Goal: Transaction & Acquisition: Obtain resource

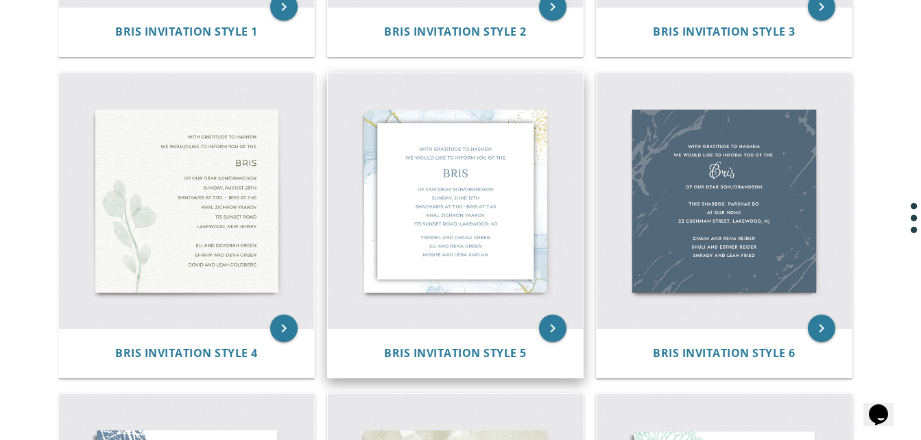
click at [562, 339] on div "Bris Invitation Style 5" at bounding box center [455, 353] width 255 height 49
click at [544, 319] on icon "keyboard_arrow_right" at bounding box center [552, 328] width 27 height 27
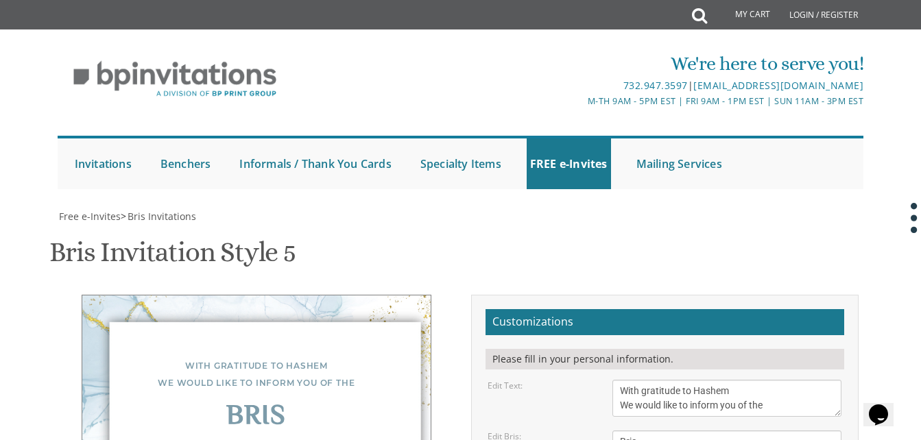
scroll to position [193, 0]
